Goal: Information Seeking & Learning: Learn about a topic

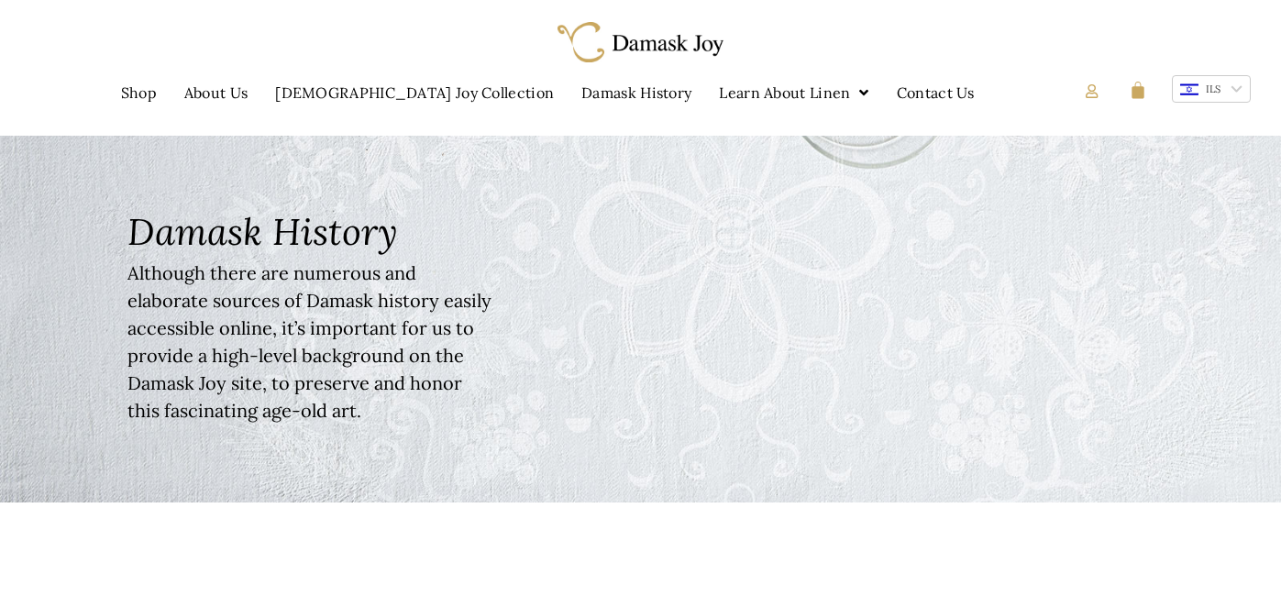
scroll to position [734, 0]
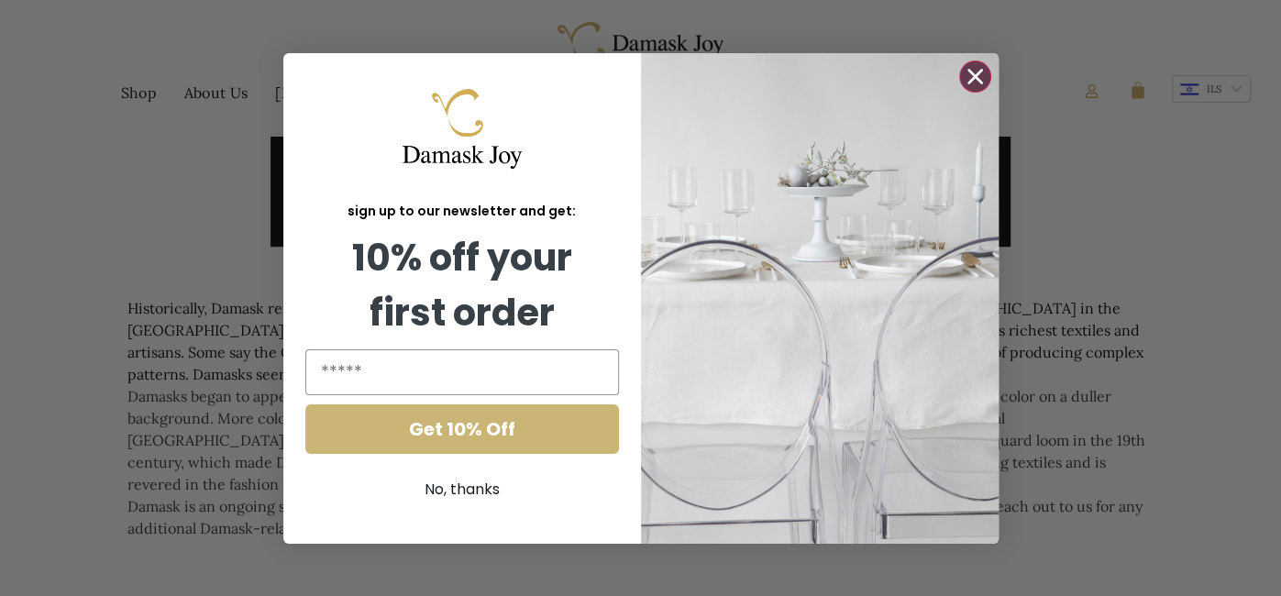
click at [971, 69] on circle "Close dialog" at bounding box center [974, 76] width 30 height 30
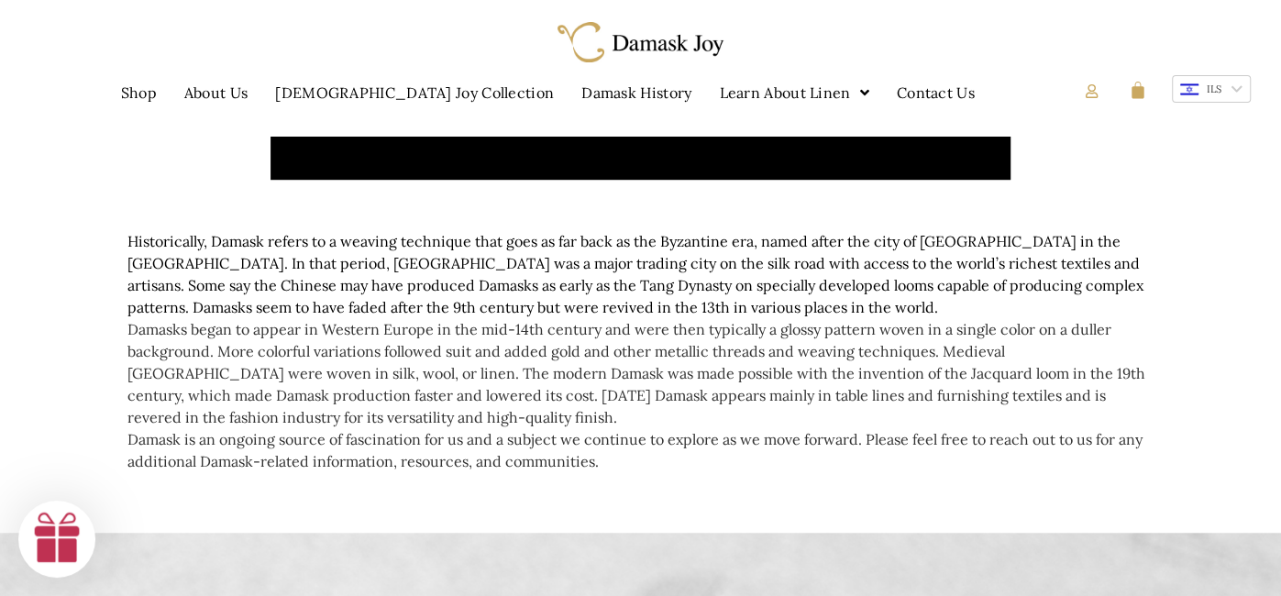
scroll to position [799, 0]
